Goal: Information Seeking & Learning: Find specific fact

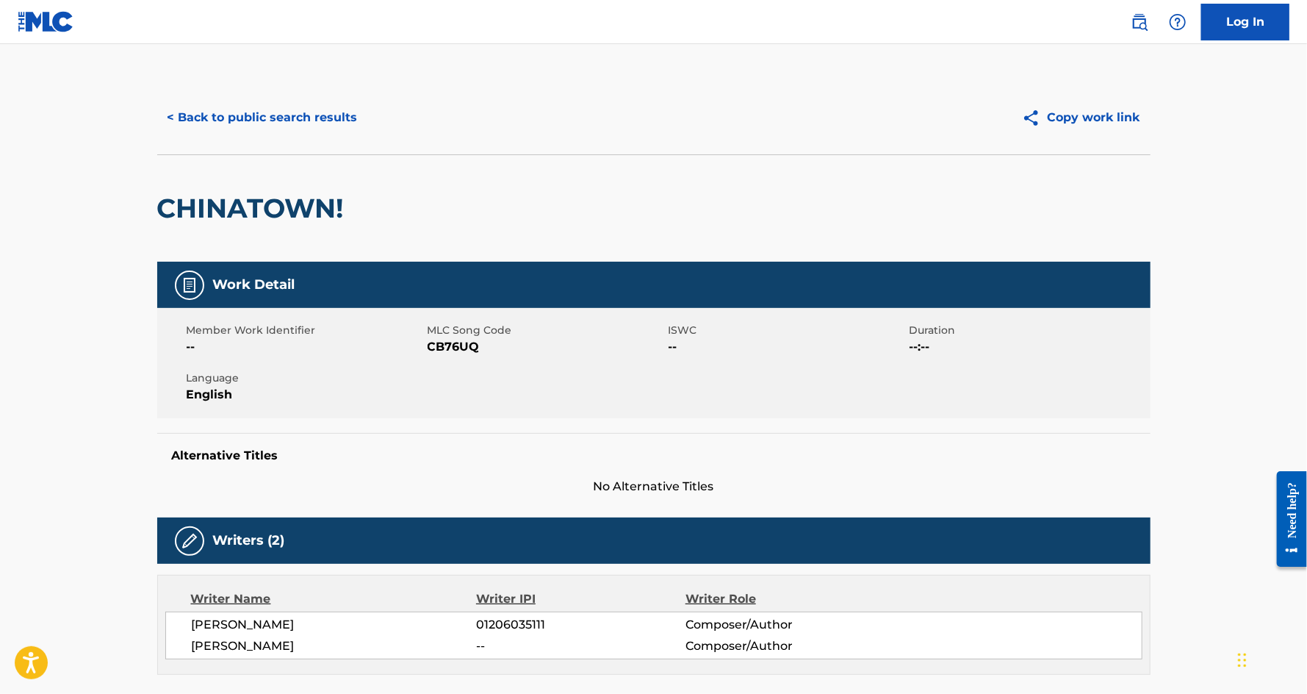
click at [292, 117] on button "< Back to public search results" at bounding box center [262, 117] width 211 height 37
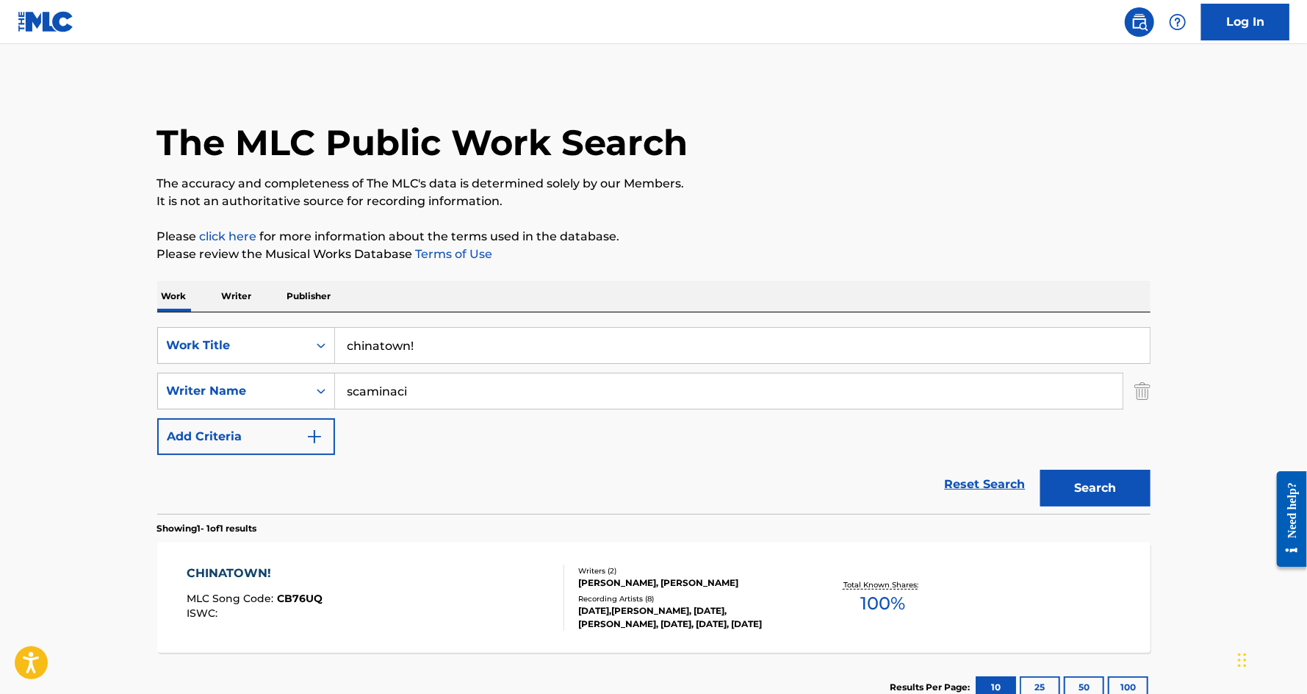
scroll to position [105, 0]
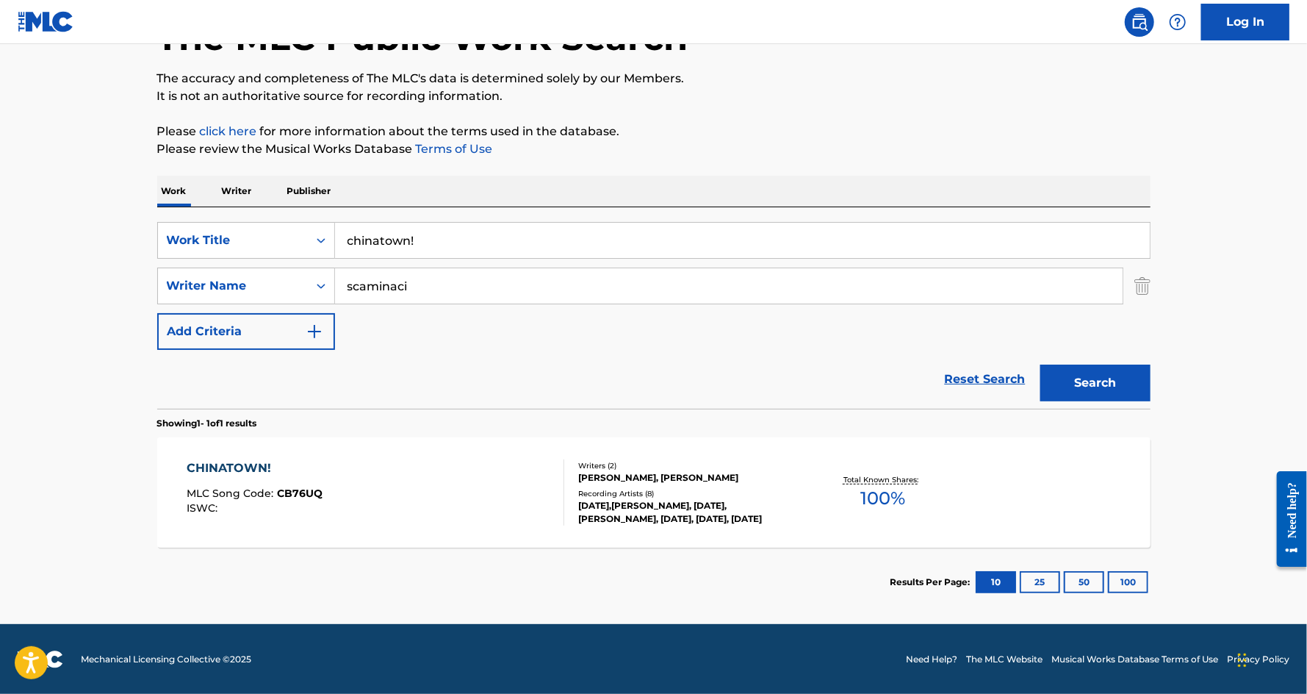
click at [444, 231] on input "chinatown!" at bounding box center [742, 240] width 815 height 35
paste input "CHILL PILL"
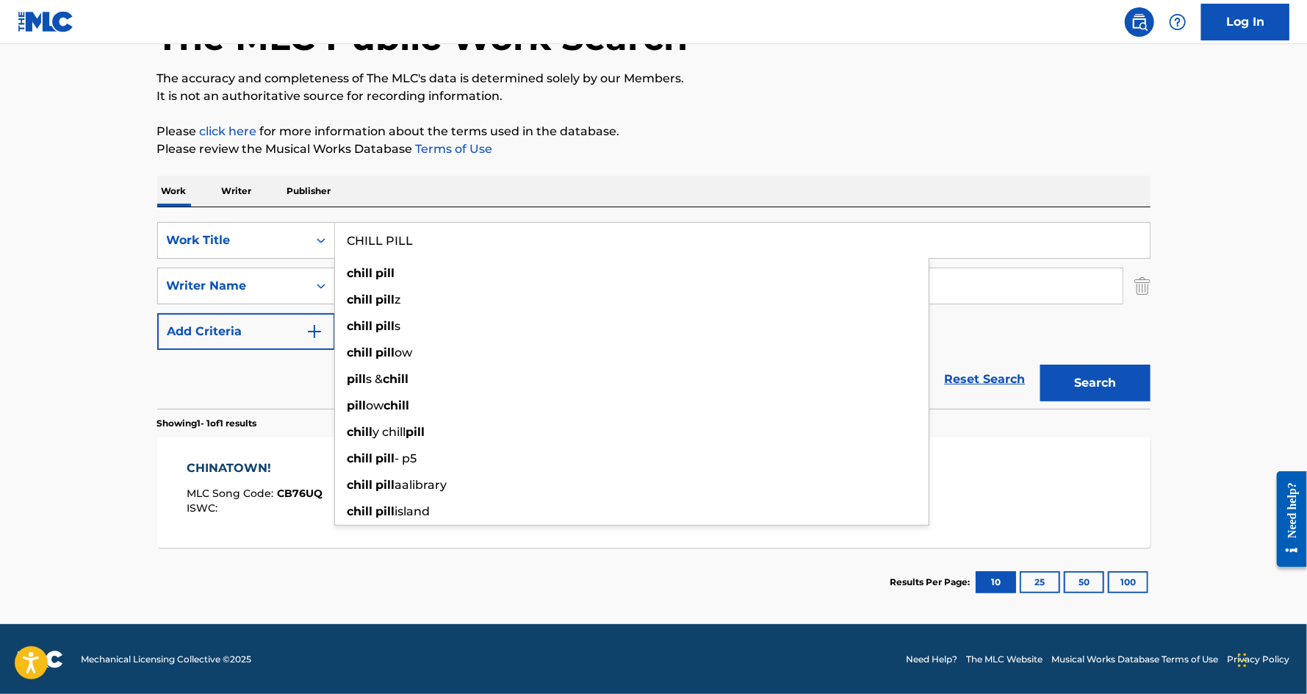
type input "CHILL PILL"
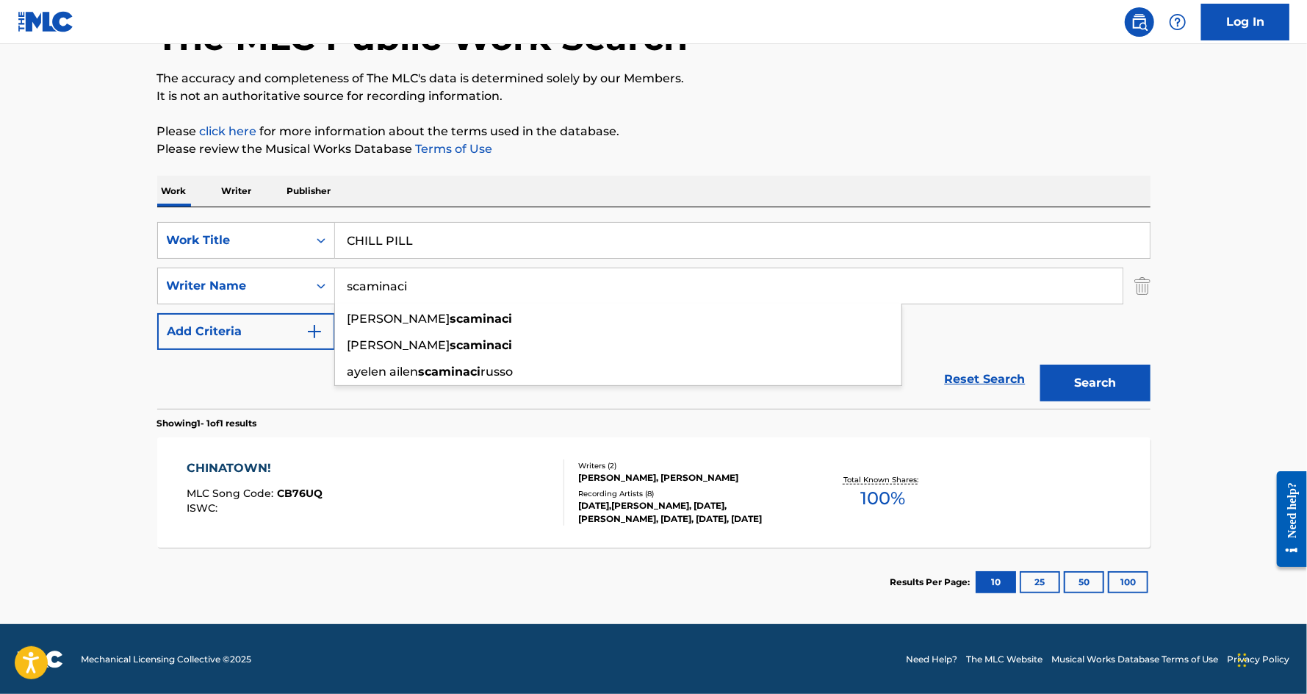
click at [384, 290] on input "scaminaci" at bounding box center [729, 285] width 788 height 35
paste input "[PERSON_NAME]"
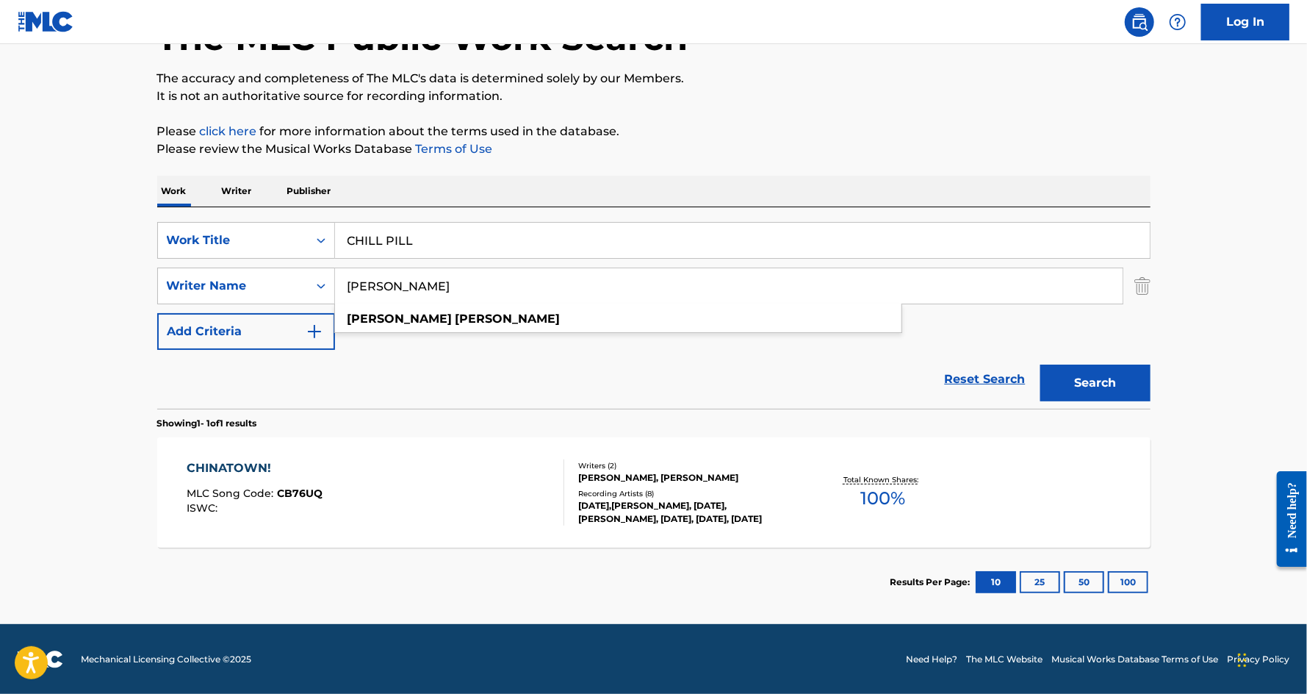
click at [432, 290] on input "[PERSON_NAME]" at bounding box center [729, 285] width 788 height 35
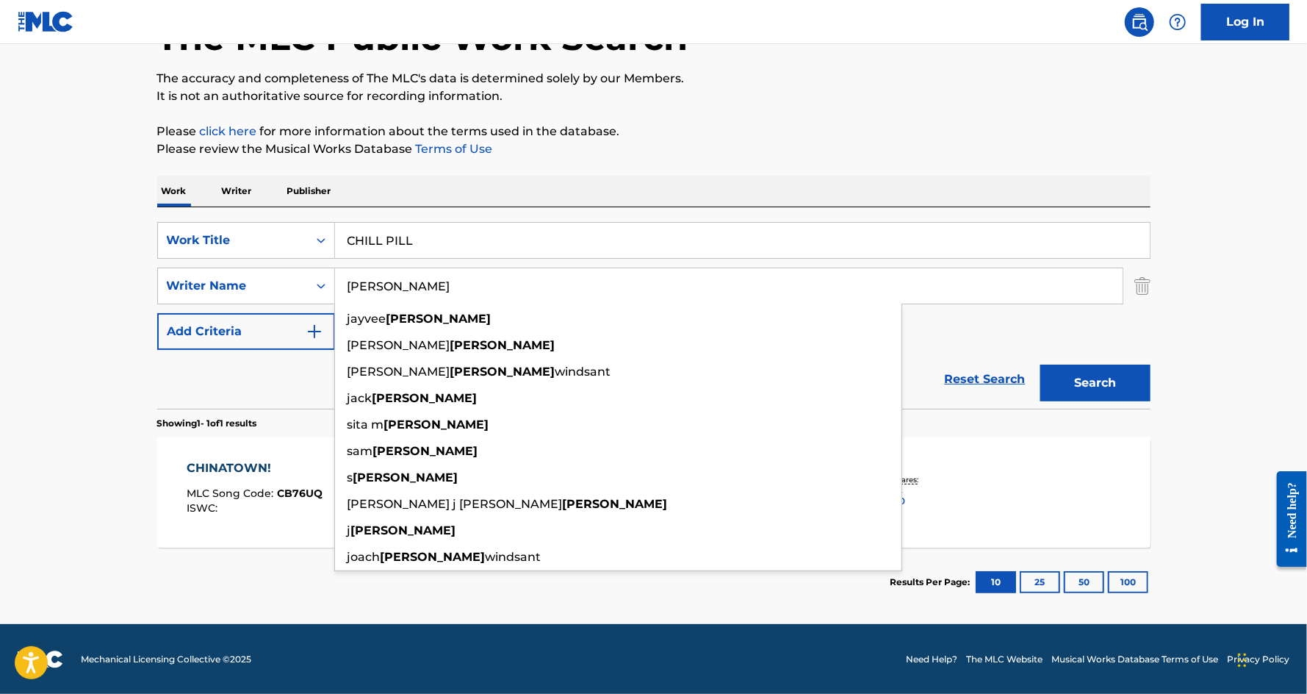
type input "[PERSON_NAME]"
click at [1041, 364] on button "Search" at bounding box center [1096, 382] width 110 height 37
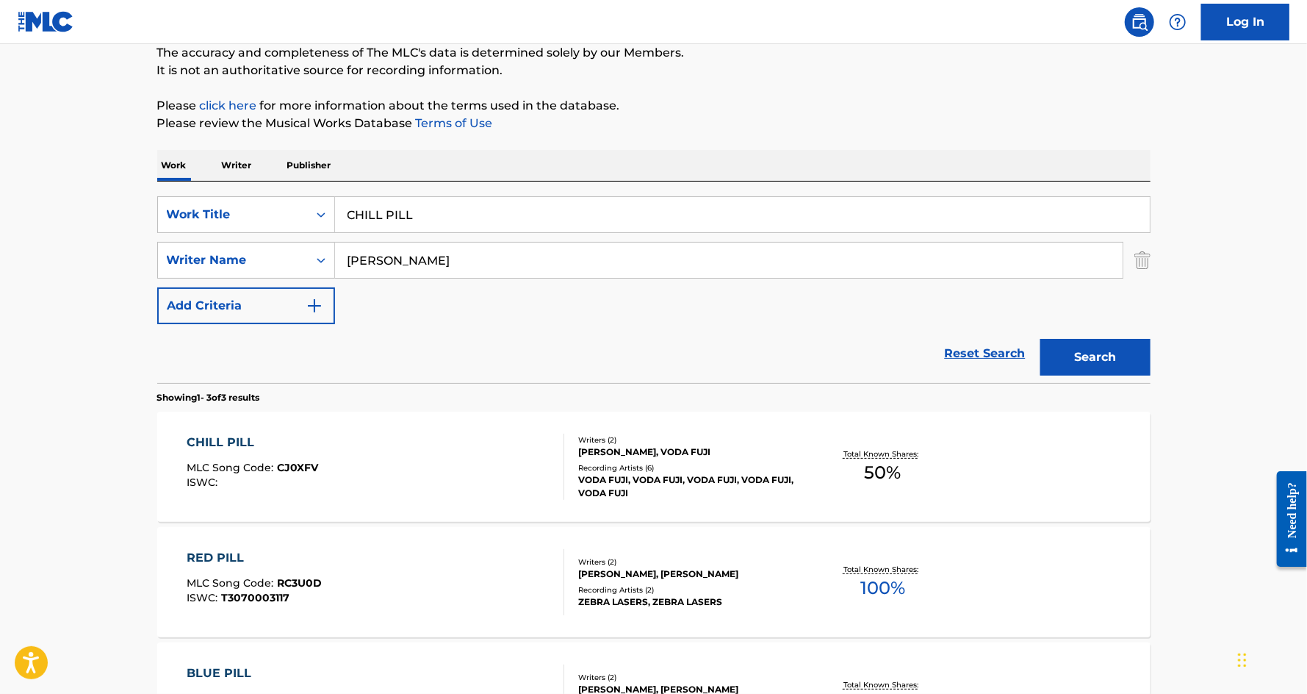
scroll to position [170, 0]
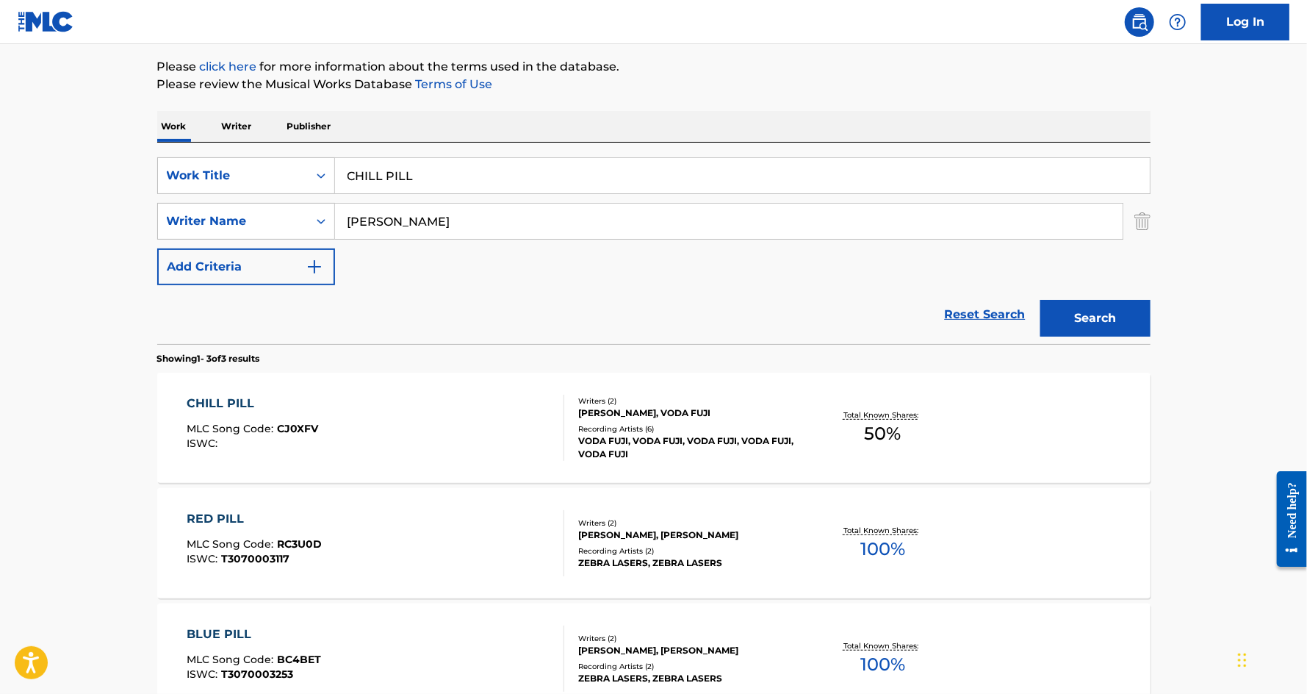
click at [191, 397] on div "CHILL PILL" at bounding box center [253, 404] width 132 height 18
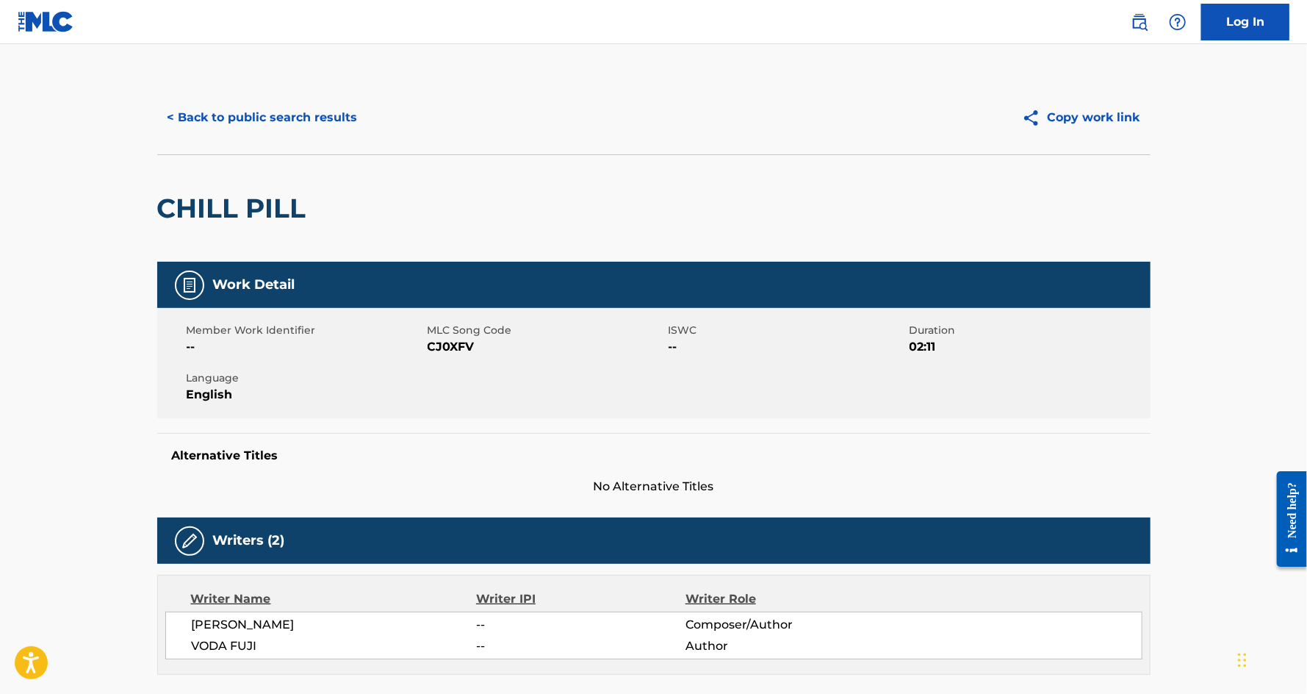
click at [282, 118] on button "< Back to public search results" at bounding box center [262, 117] width 211 height 37
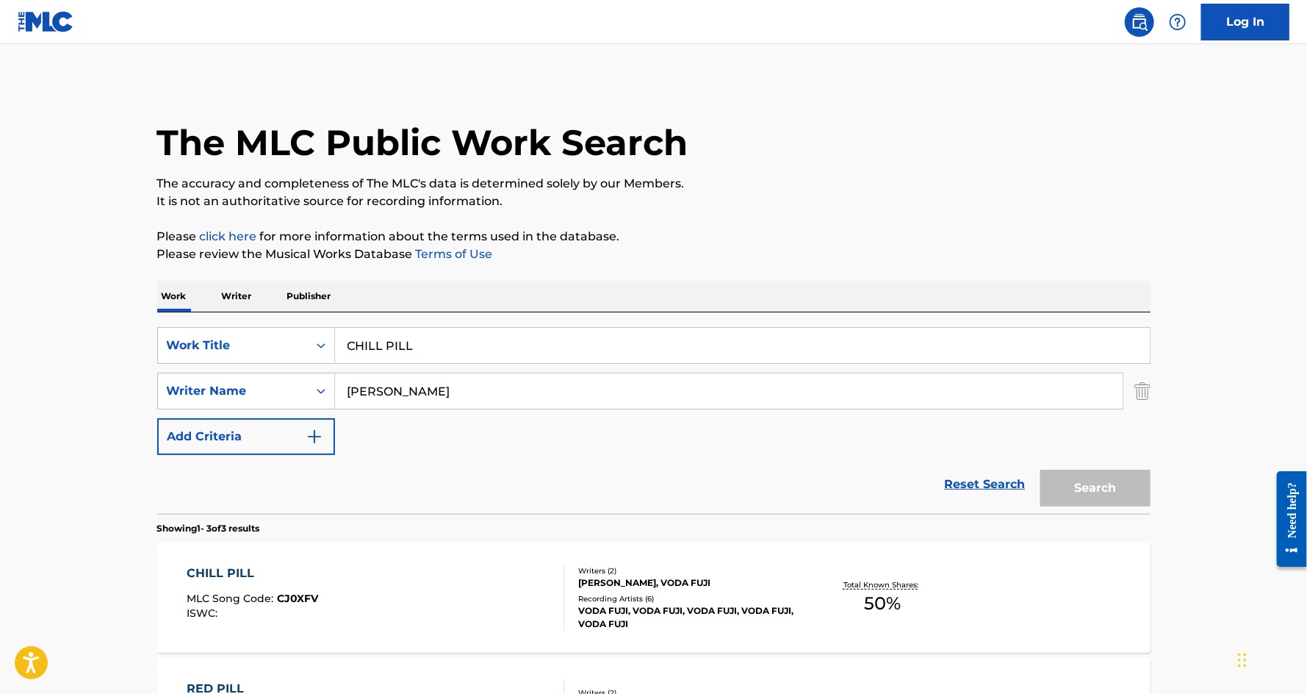
scroll to position [170, 0]
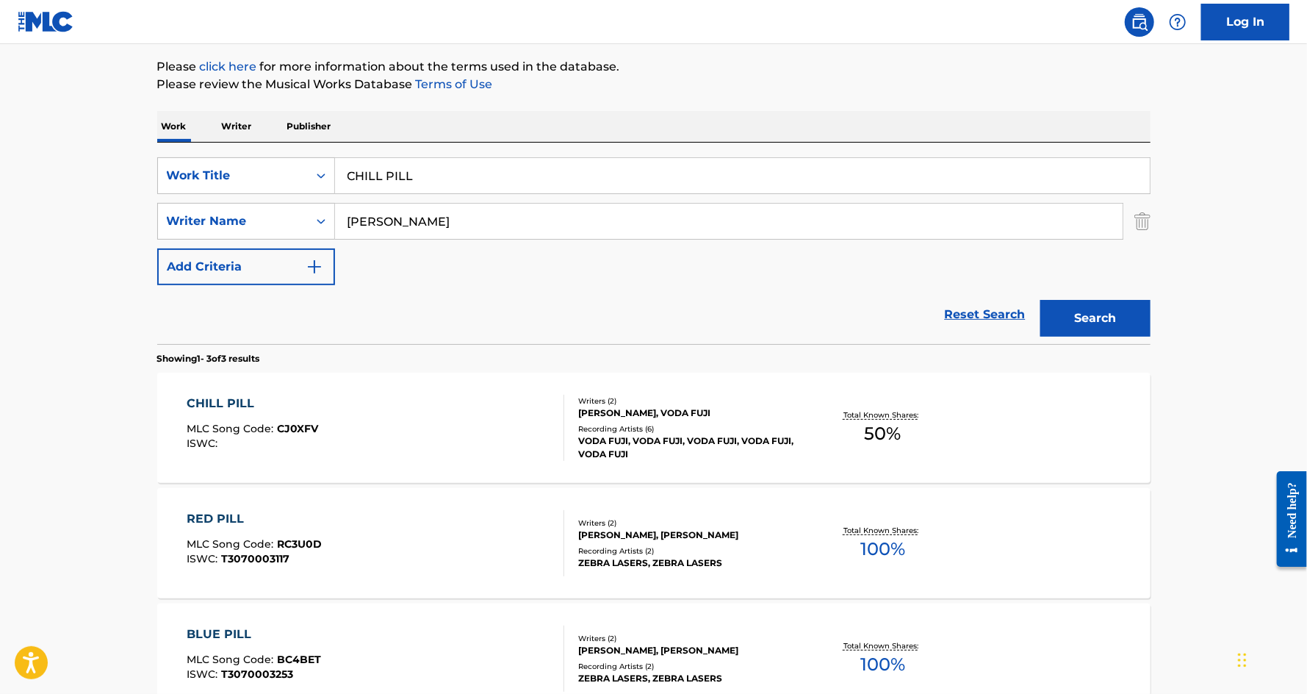
click at [407, 180] on input "CHILL PILL" at bounding box center [742, 175] width 815 height 35
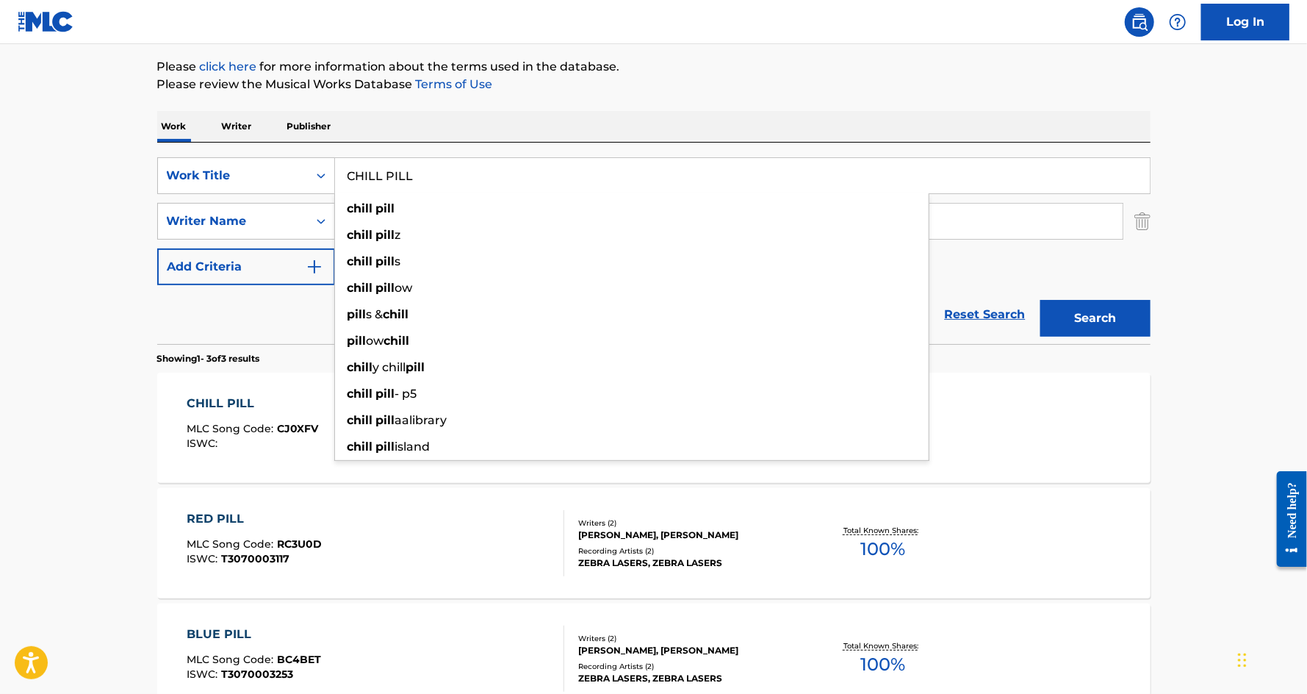
click at [407, 180] on input "CHILL PILL" at bounding box center [742, 175] width 815 height 35
paste input "Call Me Up"
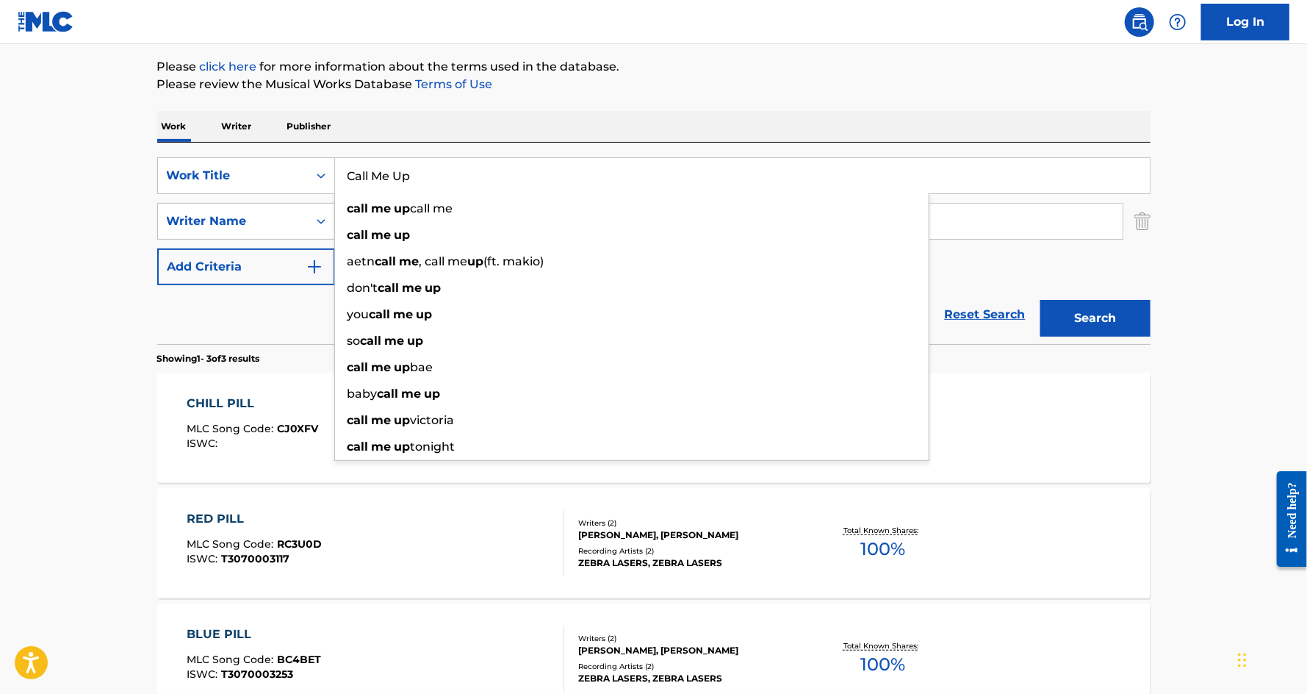
type input "Call Me Up"
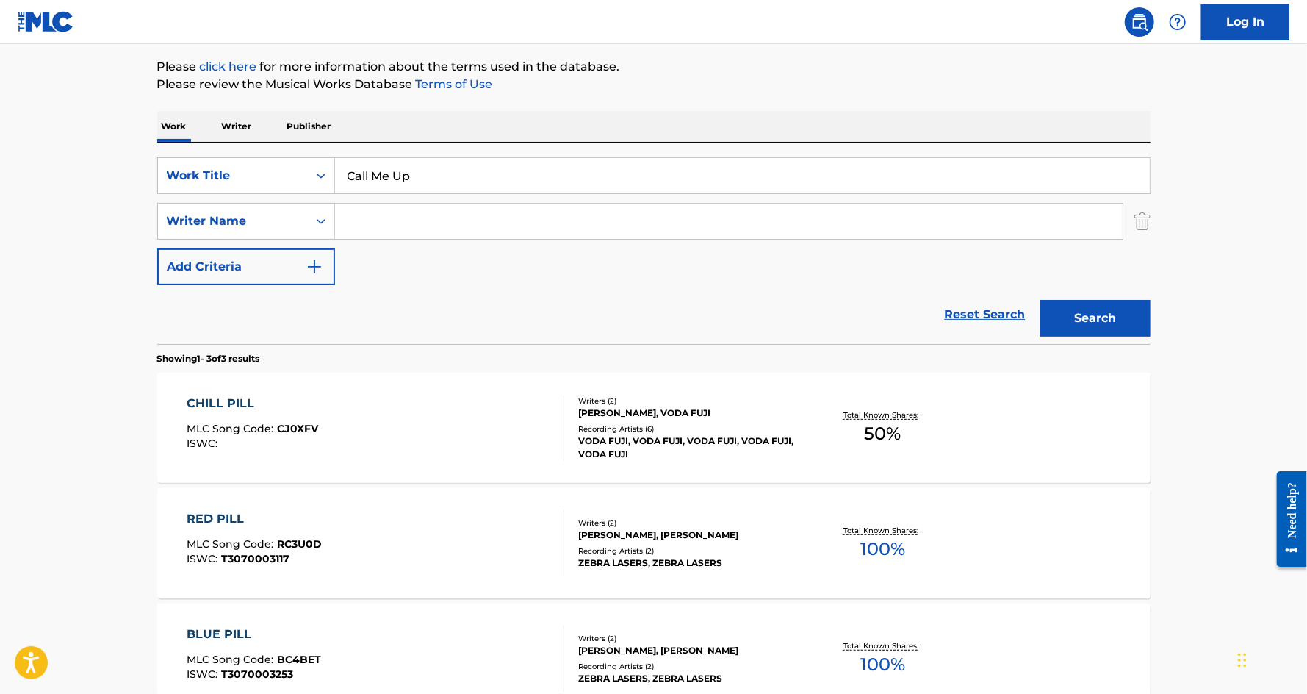
paste input "Christou"
click at [358, 218] on input "[PERSON_NAME]" at bounding box center [729, 221] width 788 height 35
type input "christou"
click at [1041, 300] on button "Search" at bounding box center [1096, 318] width 110 height 37
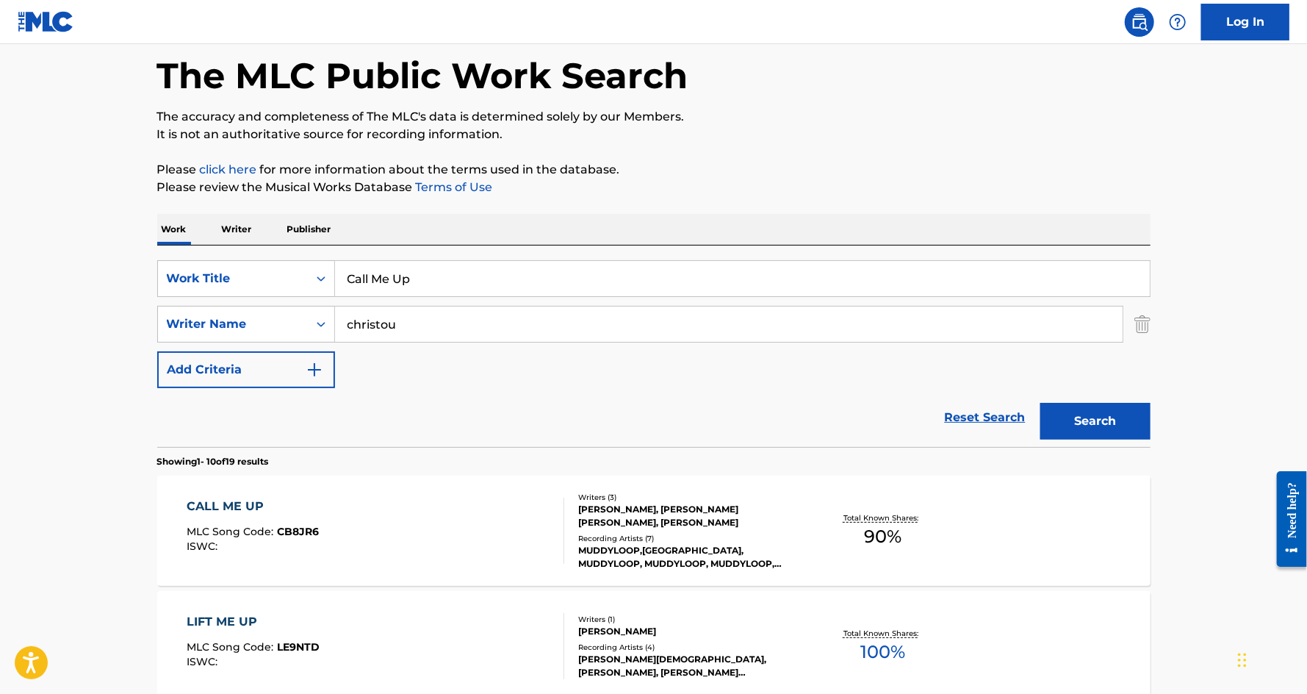
scroll to position [71, 0]
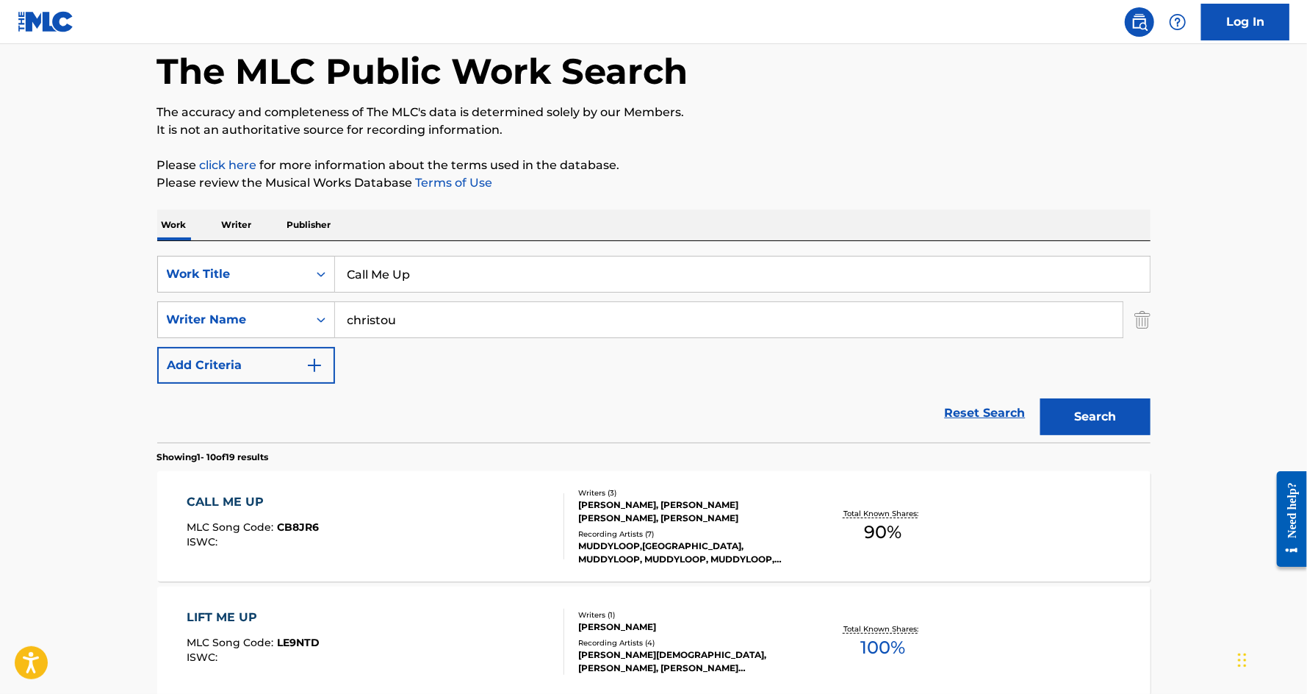
click at [209, 500] on div "CALL ME UP" at bounding box center [253, 502] width 132 height 18
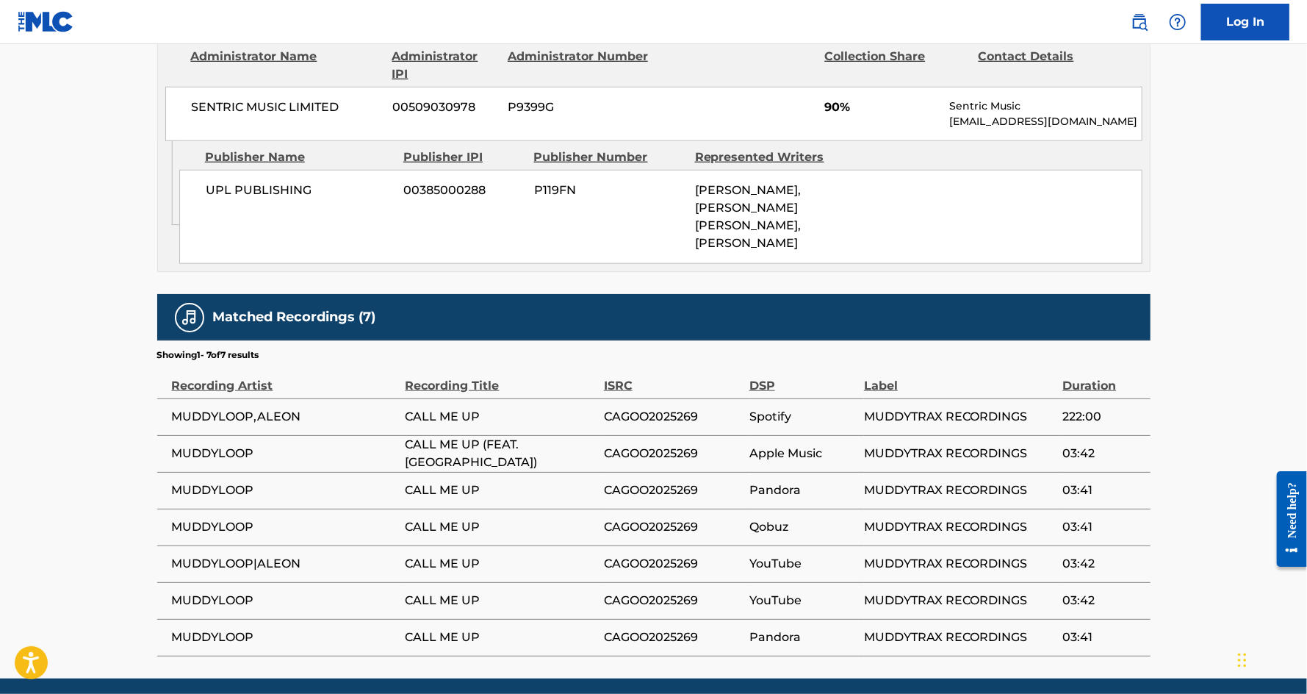
scroll to position [744, 0]
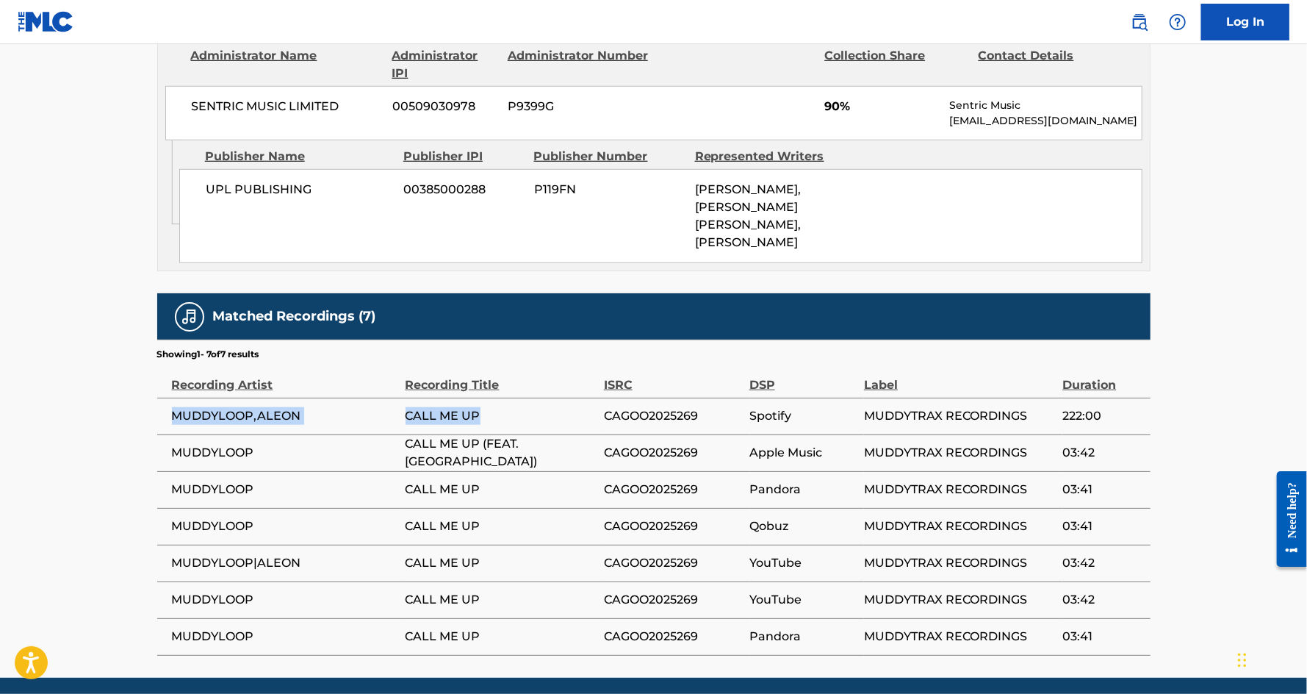
drag, startPoint x: 489, startPoint y: 400, endPoint x: 161, endPoint y: 401, distance: 327.8
click at [161, 401] on tr "MUDDYLOOP,ALEON CALL ME UP CAGOO2025269 Spotify MUDDYTRAX RECORDINGS 222:00" at bounding box center [654, 416] width 994 height 37
copy tr "MUDDYLOOP,ALEON CALL ME UP"
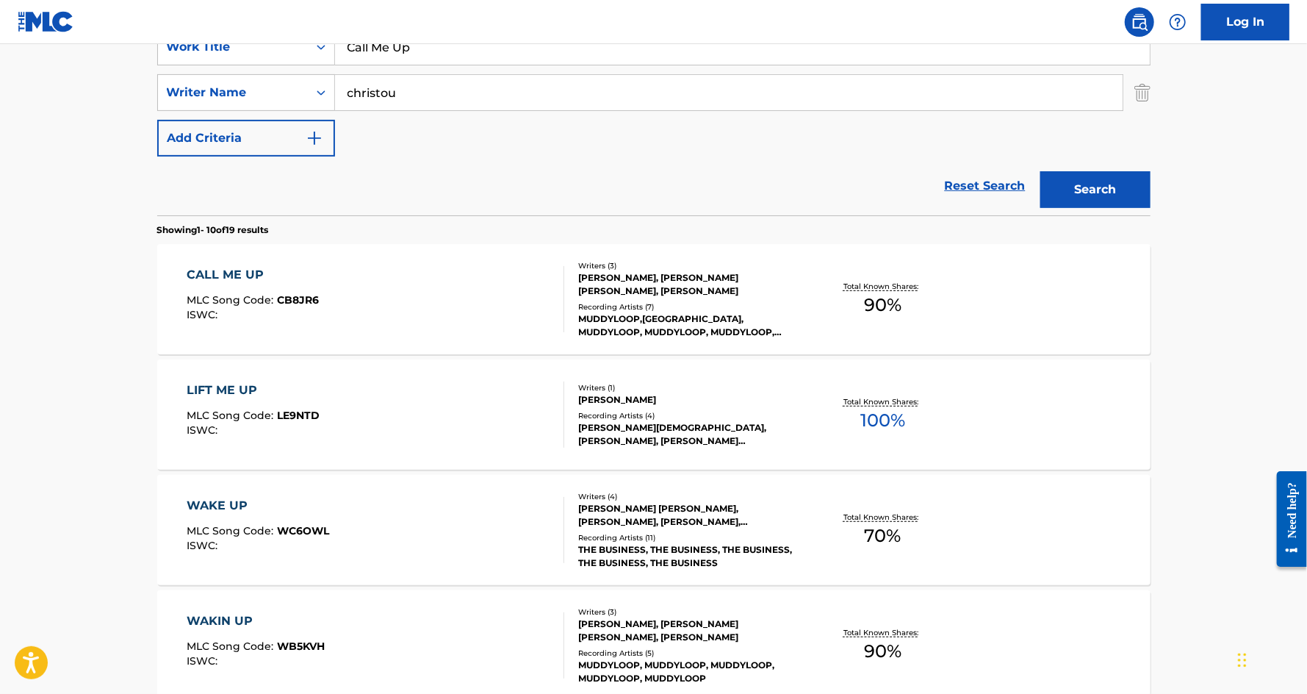
scroll to position [71, 0]
